Goal: Subscribe to service/newsletter

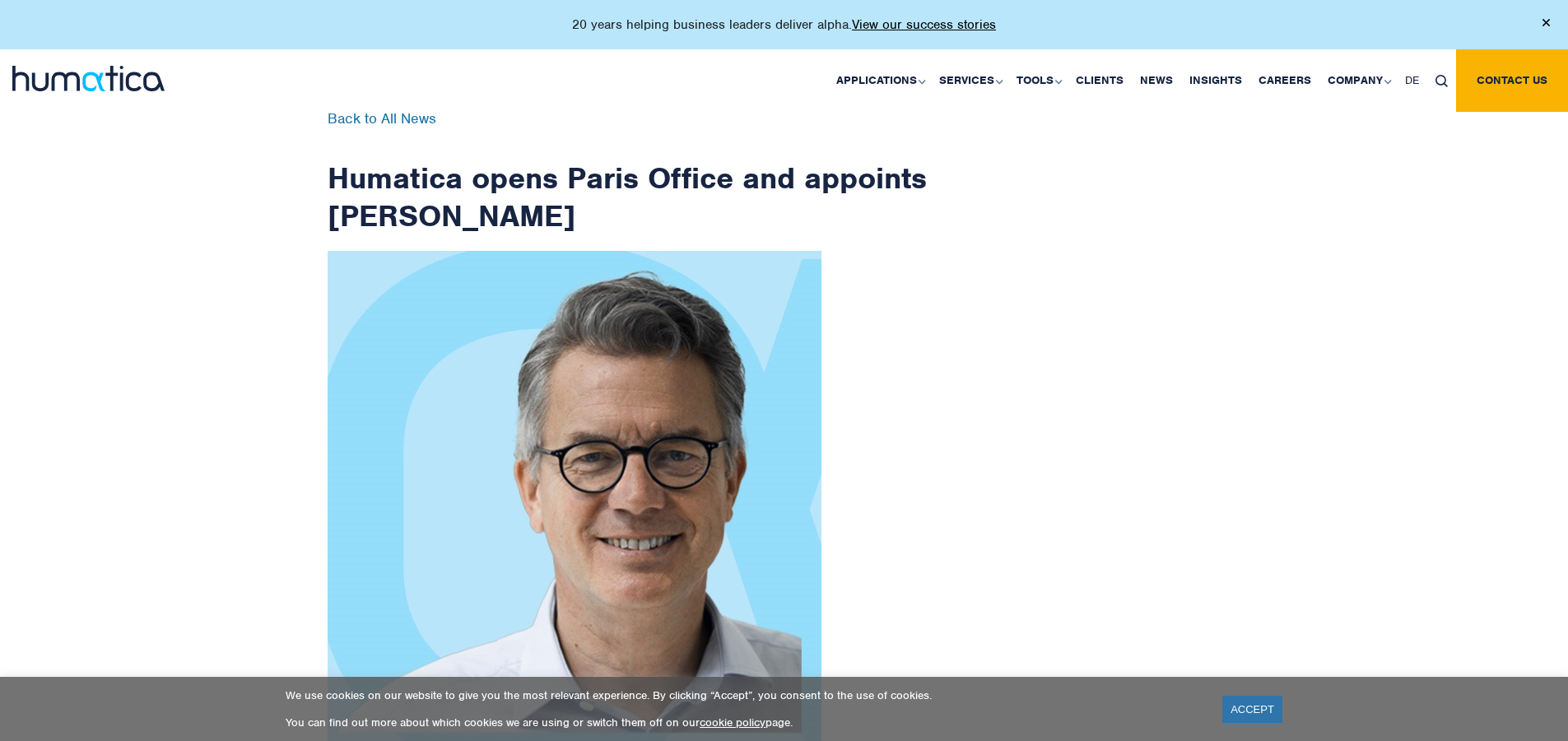
scroll to position [2624, 0]
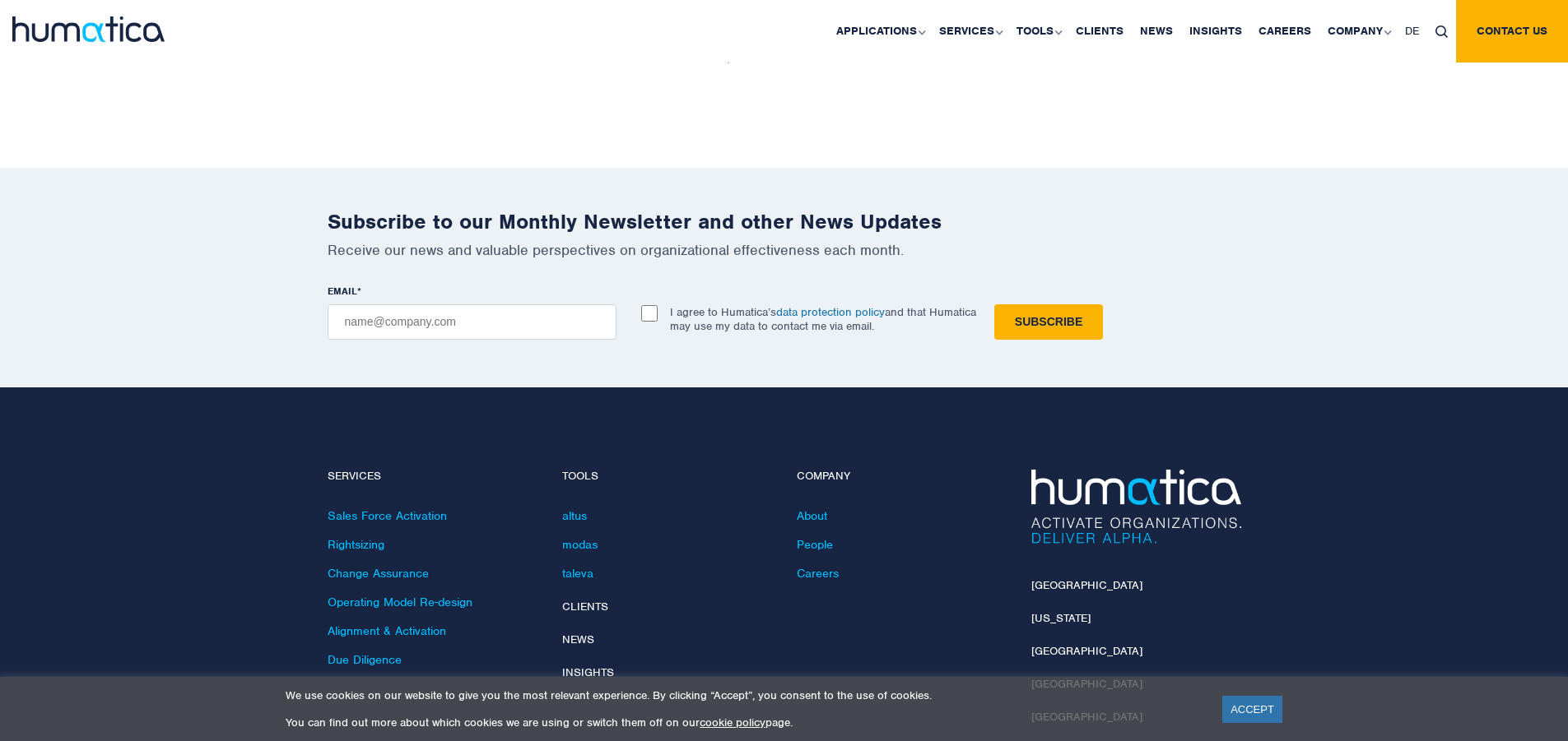
checkbox input "true"
type input "[EMAIL_ADDRESS][DOMAIN_NAME]"
click at [995, 305] on input "Subscribe" at bounding box center [1049, 322] width 108 height 35
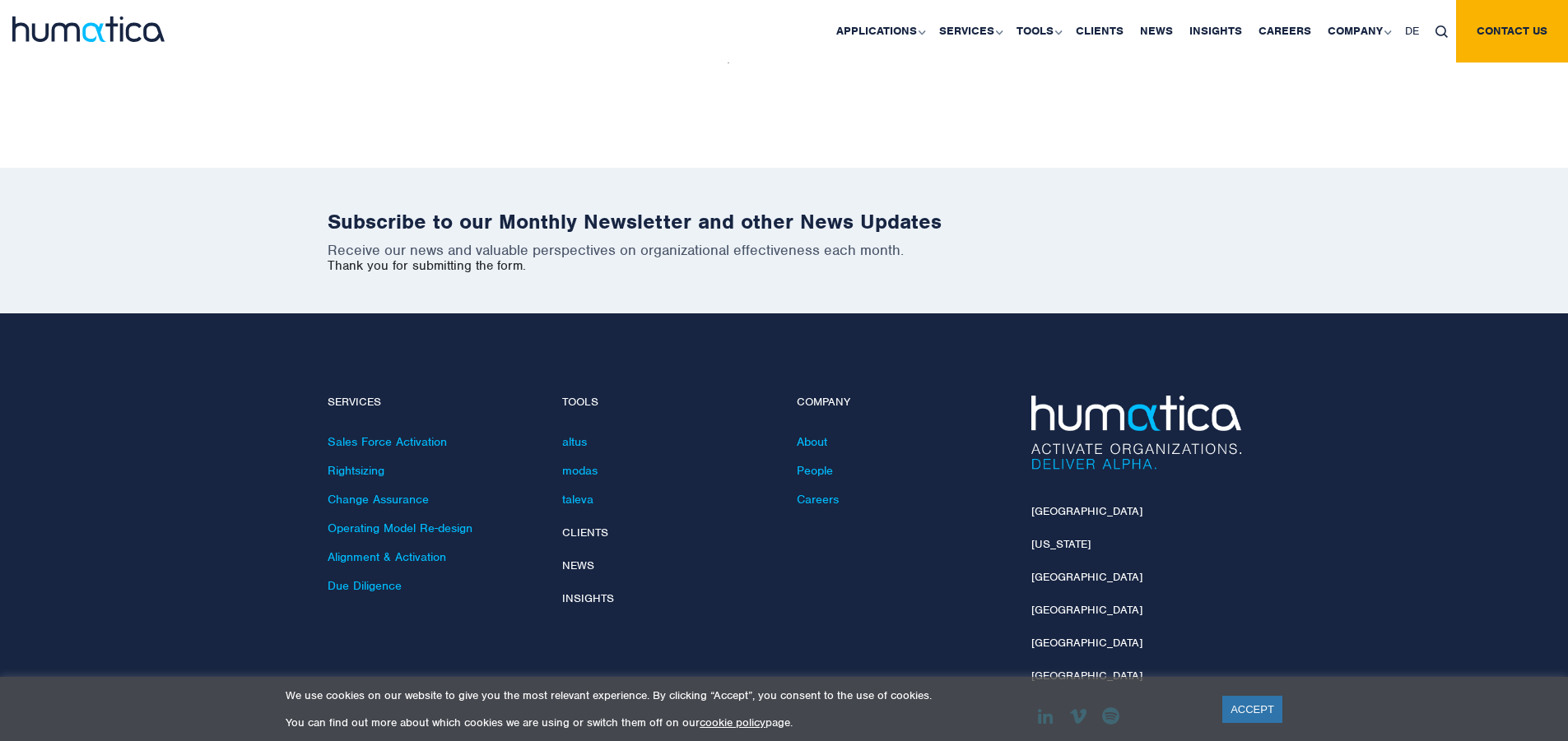
scroll to position [2550, 0]
